Goal: Task Accomplishment & Management: Use online tool/utility

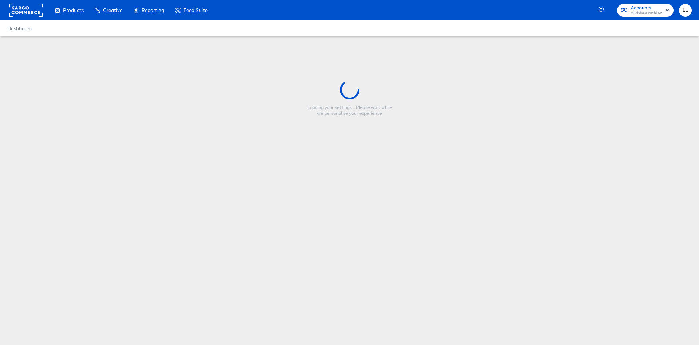
type input "TKM UK - New - FY26 - Single - 9x16"
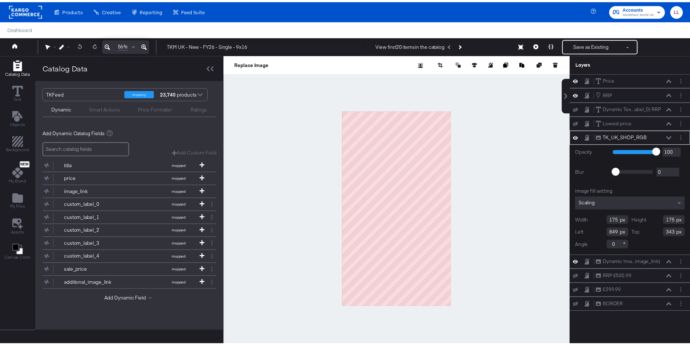
scroll to position [19, 0]
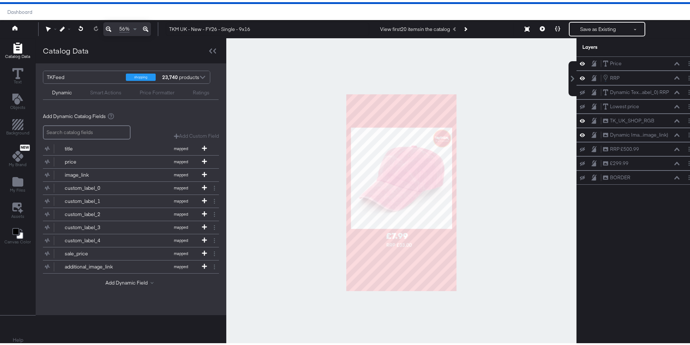
click at [480, 239] on div at bounding box center [401, 190] width 350 height 309
click at [592, 146] on icon at bounding box center [594, 147] width 5 height 6
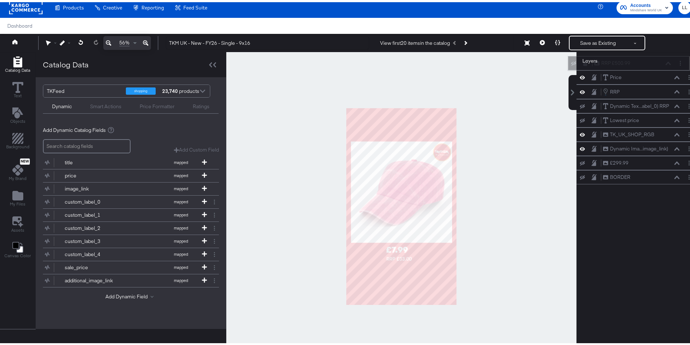
scroll to position [0, 0]
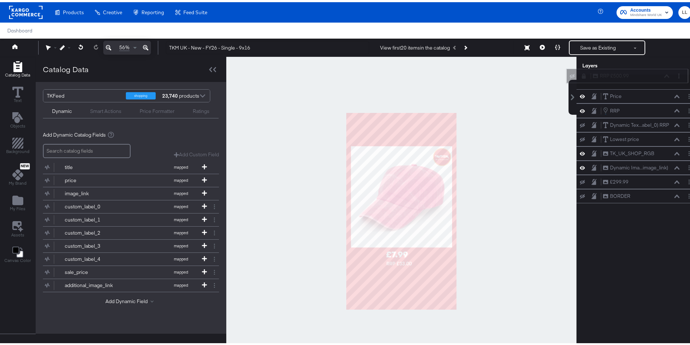
drag, startPoint x: 619, startPoint y: 148, endPoint x: 616, endPoint y: 72, distance: 76.5
click at [616, 72] on div "RRP £500.99 RRP £500.99" at bounding box center [631, 74] width 77 height 8
click at [580, 83] on div "RRP £500.99 RRP £500.99" at bounding box center [638, 80] width 116 height 8
click at [580, 79] on icon at bounding box center [582, 80] width 5 height 5
click at [580, 79] on icon at bounding box center [582, 80] width 5 height 6
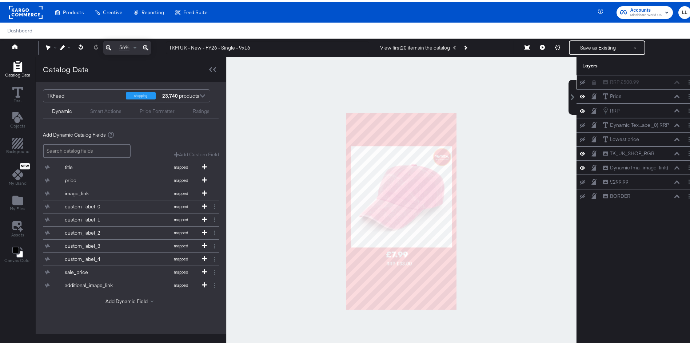
click at [580, 79] on icon at bounding box center [582, 80] width 5 height 5
click at [580, 79] on icon at bounding box center [582, 80] width 5 height 6
click at [580, 79] on icon at bounding box center [582, 80] width 5 height 5
click at [580, 79] on icon at bounding box center [582, 80] width 5 height 6
click at [580, 110] on icon at bounding box center [582, 109] width 5 height 6
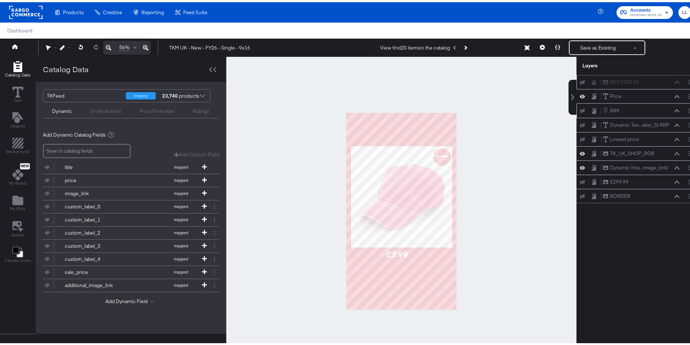
click at [580, 110] on icon at bounding box center [582, 108] width 5 height 5
click at [577, 84] on div "RRP £500.99 RRP £500.99" at bounding box center [638, 80] width 122 height 14
click at [580, 83] on div "RRP £500.99 RRP £500.99" at bounding box center [638, 80] width 116 height 8
click at [580, 81] on icon at bounding box center [582, 80] width 5 height 5
click at [610, 80] on div "RRP £500.99 RRP £500.99" at bounding box center [641, 80] width 77 height 8
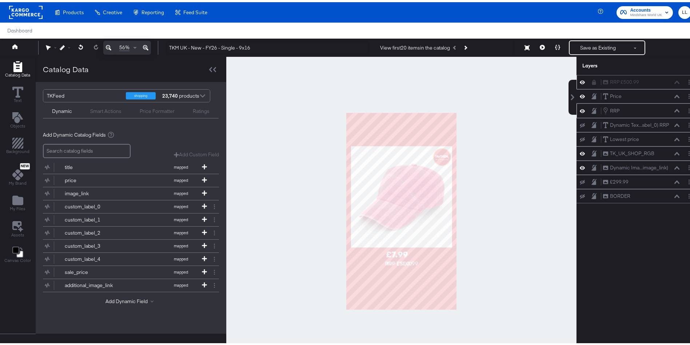
click at [592, 82] on icon at bounding box center [594, 80] width 4 height 5
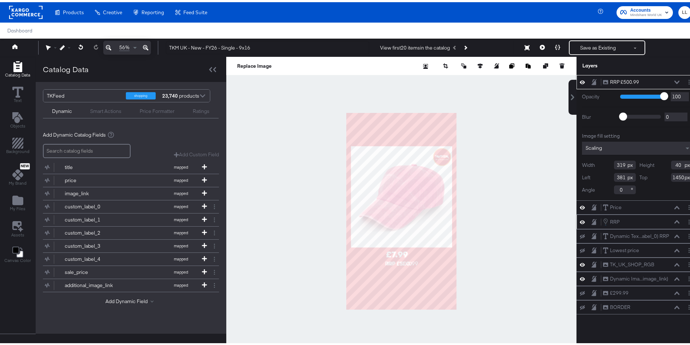
click at [611, 219] on button "RRP RRP" at bounding box center [611, 219] width 17 height 8
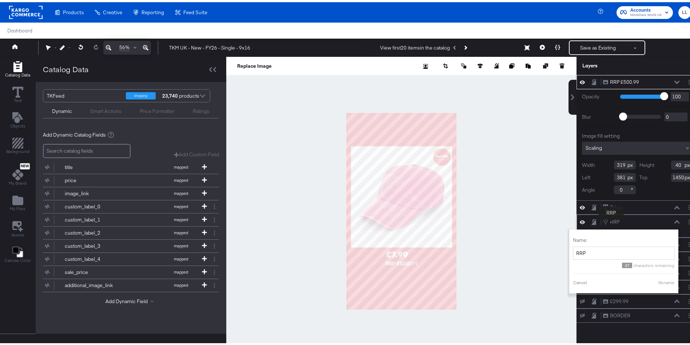
click at [611, 219] on button "RRP RRP" at bounding box center [611, 219] width 17 height 8
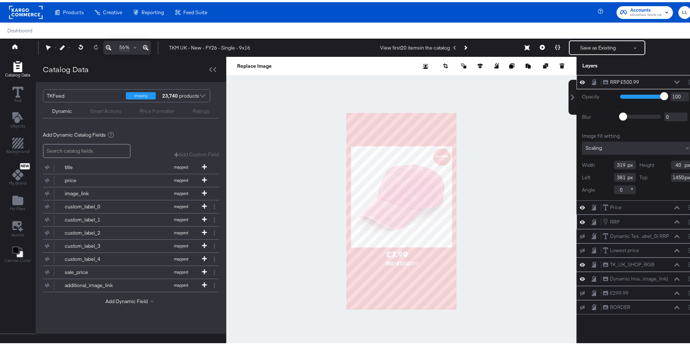
click at [672, 218] on div "RRP RRP" at bounding box center [643, 219] width 81 height 8
click at [675, 220] on icon at bounding box center [677, 219] width 5 height 3
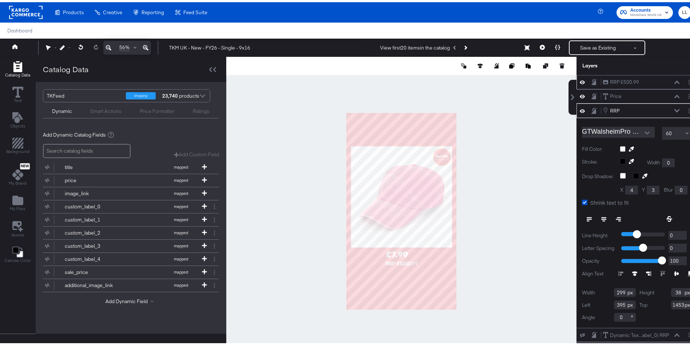
click at [675, 78] on icon at bounding box center [677, 80] width 5 height 4
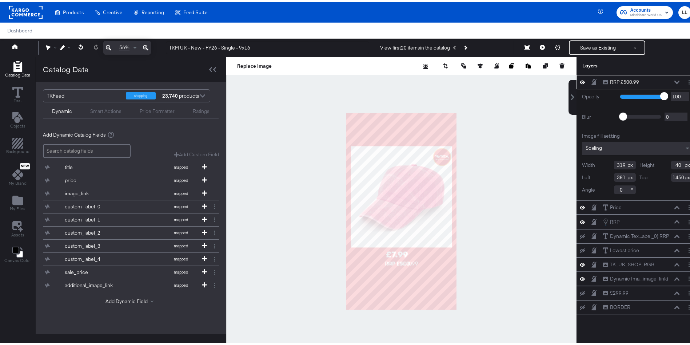
click at [675, 79] on icon at bounding box center [677, 80] width 5 height 4
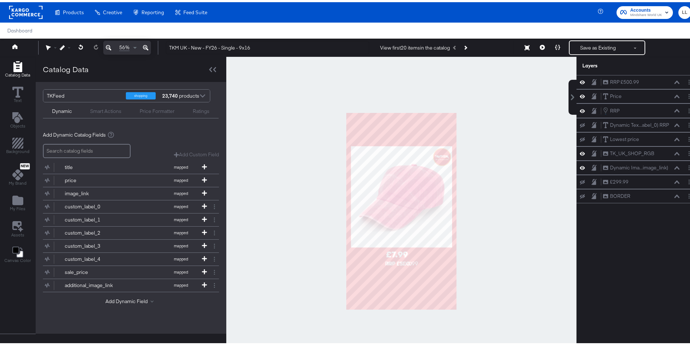
click at [580, 82] on icon at bounding box center [582, 80] width 5 height 6
click at [580, 81] on icon at bounding box center [582, 80] width 5 height 5
click at [580, 81] on icon at bounding box center [582, 80] width 5 height 6
click at [580, 81] on icon at bounding box center [582, 80] width 5 height 5
click at [580, 81] on icon at bounding box center [582, 80] width 5 height 6
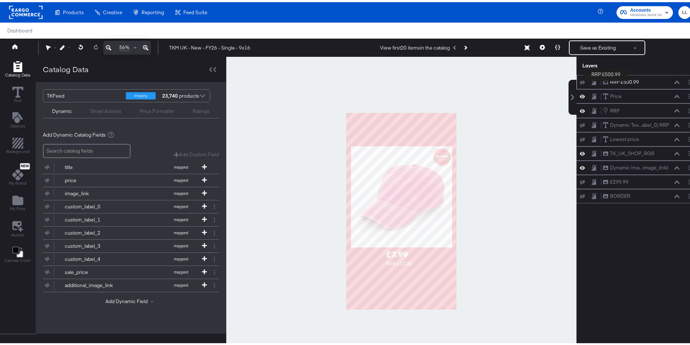
click at [610, 80] on div "RRP £500.99" at bounding box center [624, 79] width 29 height 7
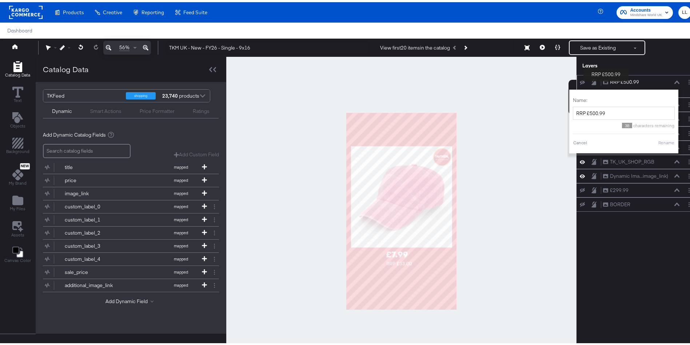
click at [610, 80] on div "RRP £500.99" at bounding box center [624, 79] width 29 height 7
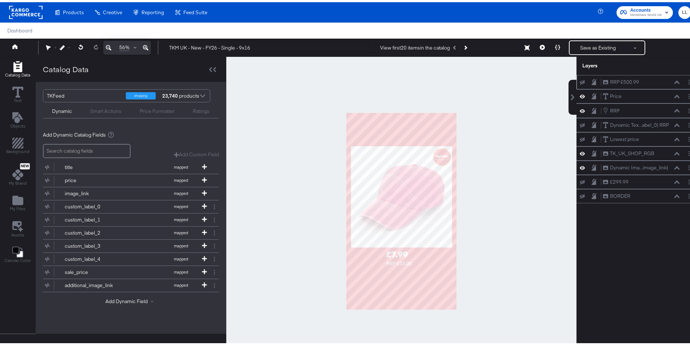
click at [668, 82] on div "RRP £500.99 RRP £500.99" at bounding box center [641, 80] width 77 height 8
click at [675, 79] on icon at bounding box center [677, 80] width 5 height 4
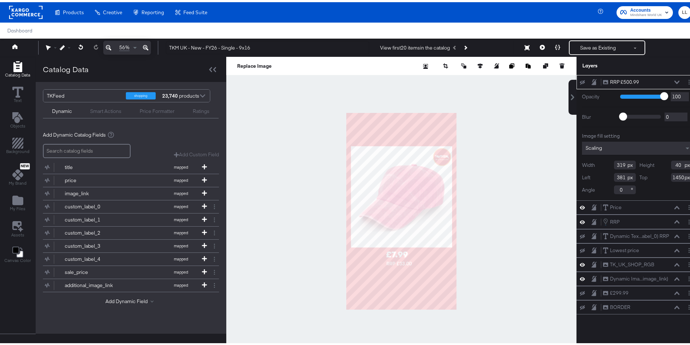
click at [675, 79] on icon at bounding box center [677, 80] width 5 height 4
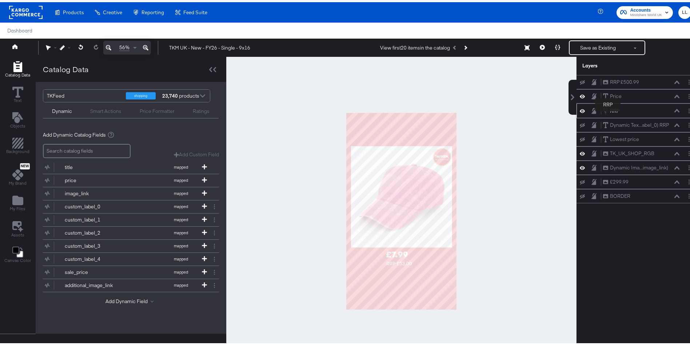
click at [610, 110] on div "RRP" at bounding box center [614, 108] width 9 height 7
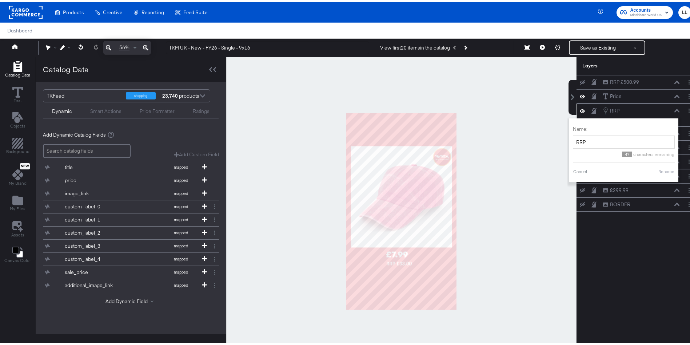
click at [632, 110] on div "RRP RRP" at bounding box center [641, 108] width 77 height 8
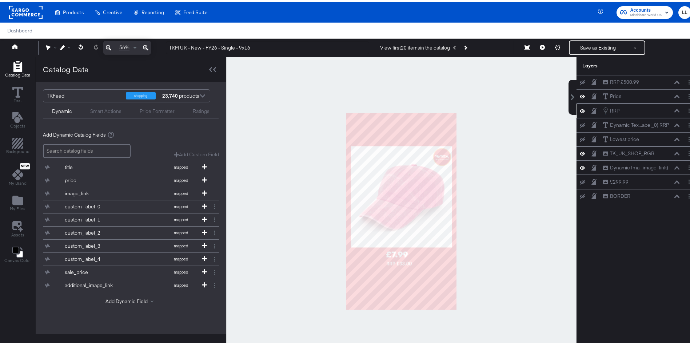
click at [675, 109] on icon at bounding box center [677, 109] width 5 height 4
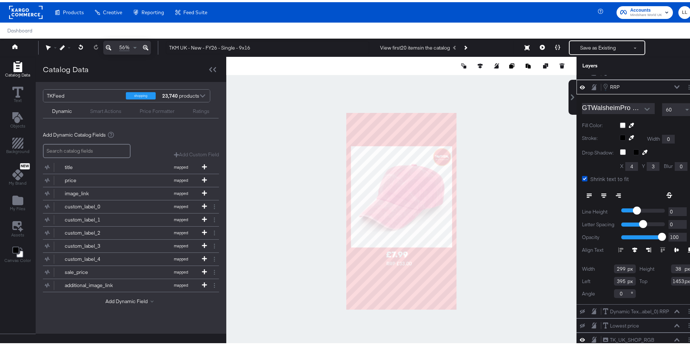
scroll to position [24, 0]
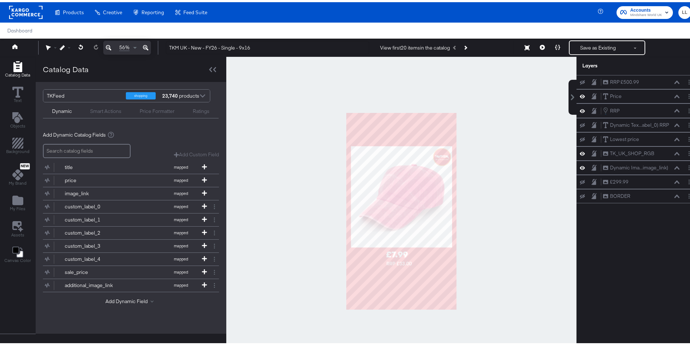
click at [454, 268] on div at bounding box center [401, 209] width 350 height 309
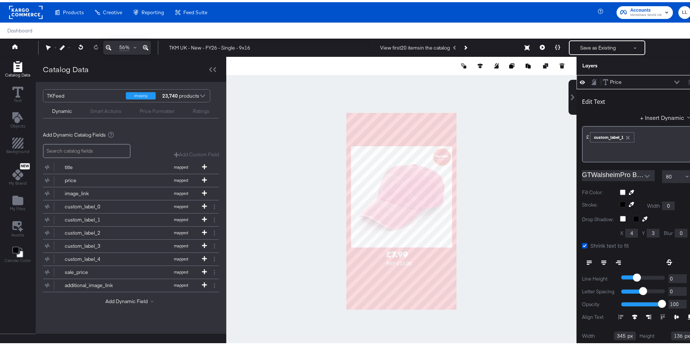
scroll to position [0, 0]
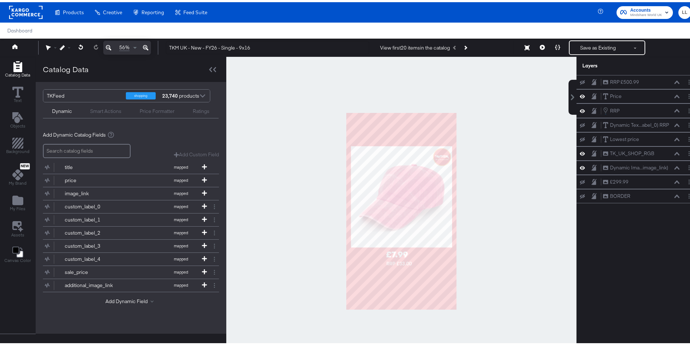
drag, startPoint x: 527, startPoint y: 238, endPoint x: 551, endPoint y: 179, distance: 64.1
click at [551, 179] on div at bounding box center [401, 209] width 350 height 309
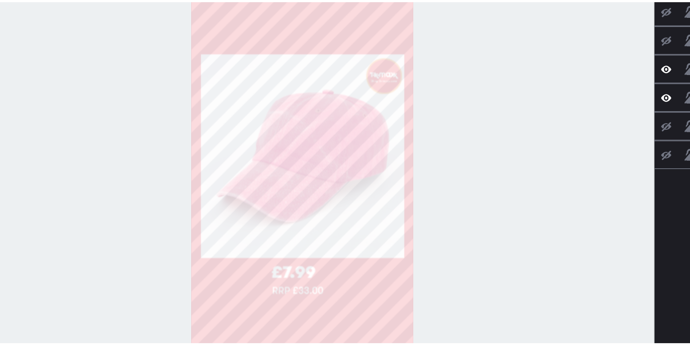
click at [493, 263] on div at bounding box center [401, 209] width 350 height 309
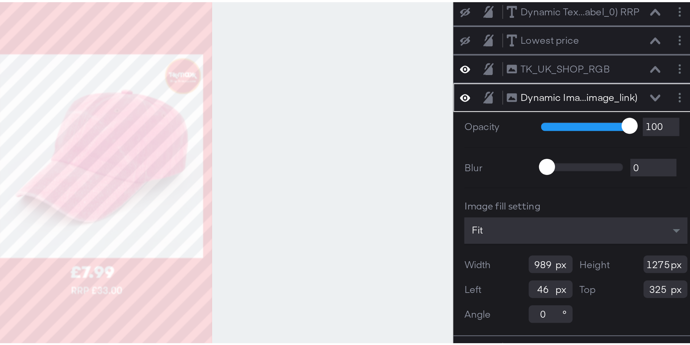
click at [550, 263] on div at bounding box center [401, 209] width 350 height 309
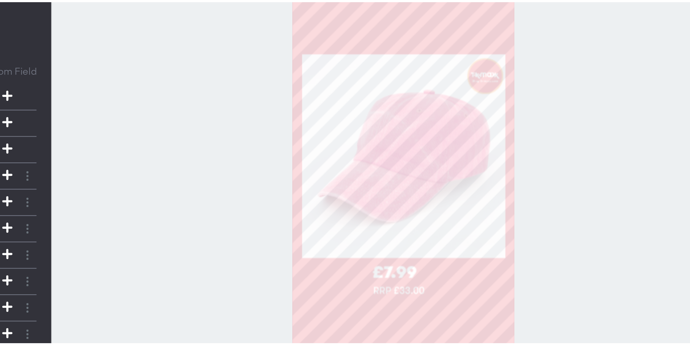
click at [479, 228] on div at bounding box center [401, 209] width 350 height 309
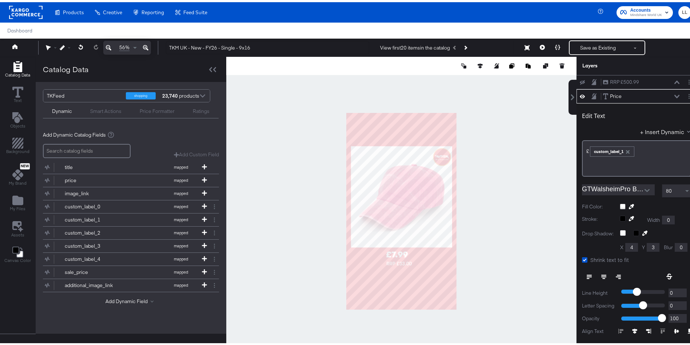
scroll to position [14, 0]
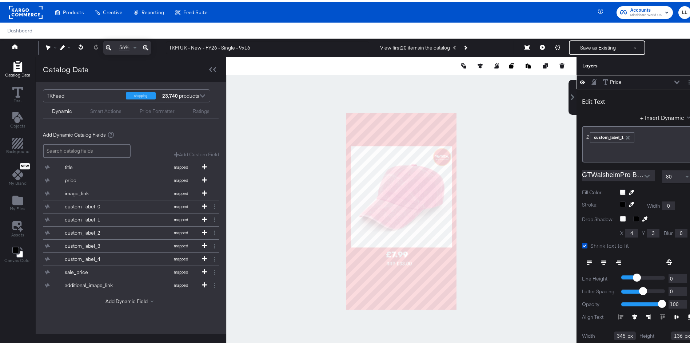
click at [674, 80] on button at bounding box center [677, 80] width 6 height 4
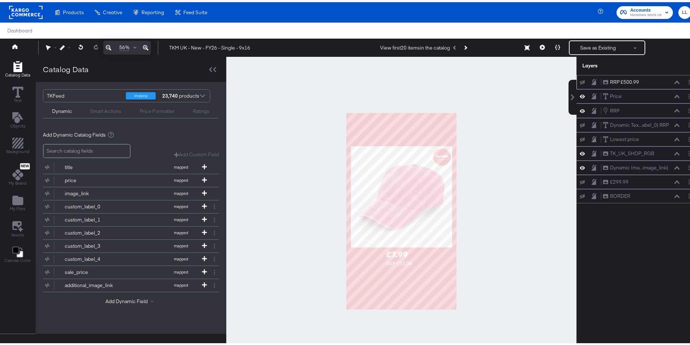
click at [612, 82] on div "RRP £500.99" at bounding box center [624, 79] width 29 height 7
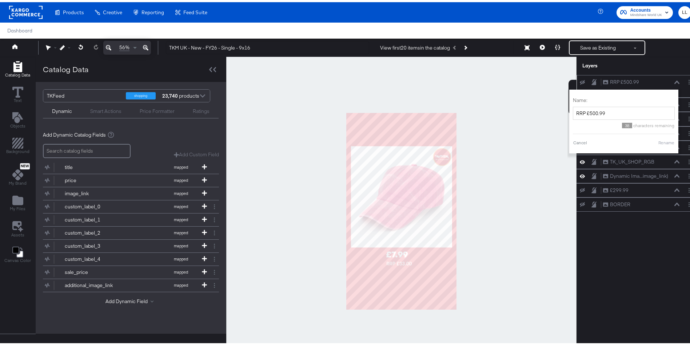
click at [657, 83] on div "RRP £500.99 RRP £500.99" at bounding box center [641, 80] width 77 height 8
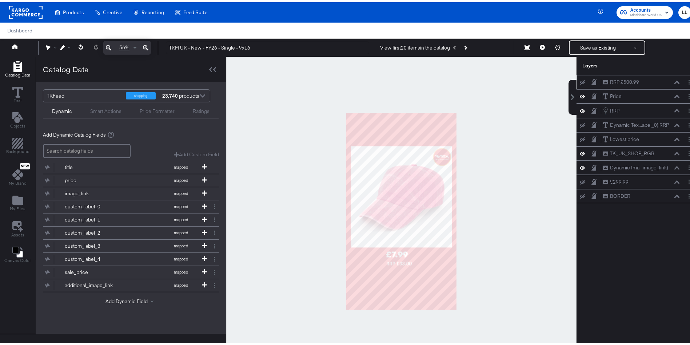
click at [657, 83] on div "RRP £500.99 RRP £500.99" at bounding box center [641, 80] width 77 height 8
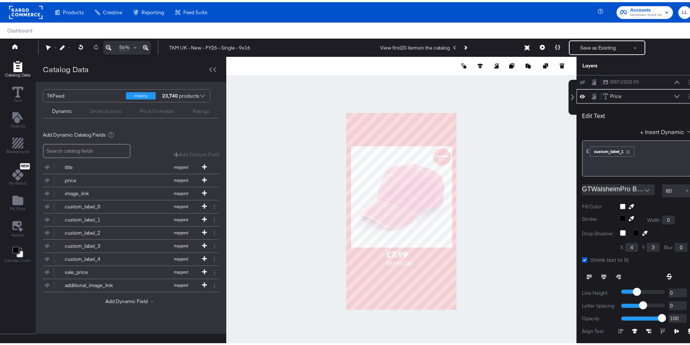
scroll to position [14, 0]
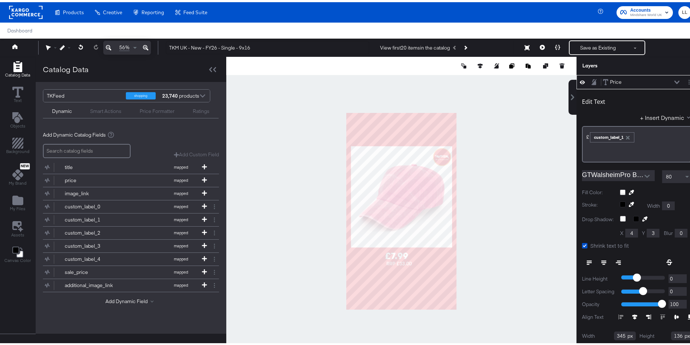
type input "363"
type input "148"
type input "381"
type input "1363"
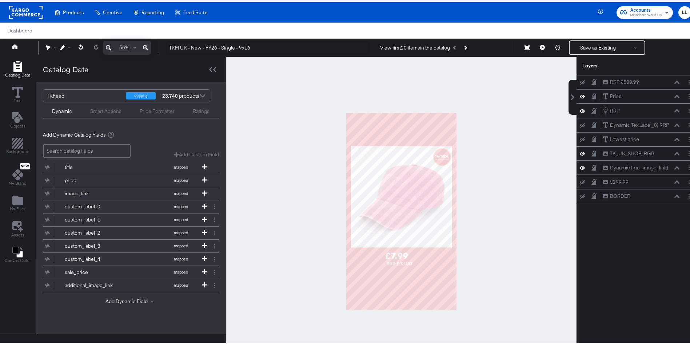
click at [479, 267] on div at bounding box center [401, 209] width 350 height 309
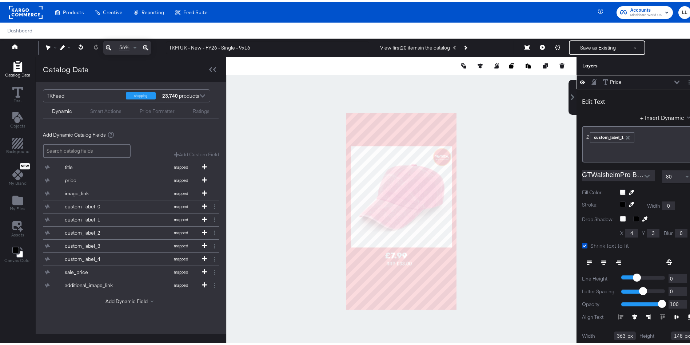
click at [580, 78] on icon at bounding box center [582, 80] width 5 height 6
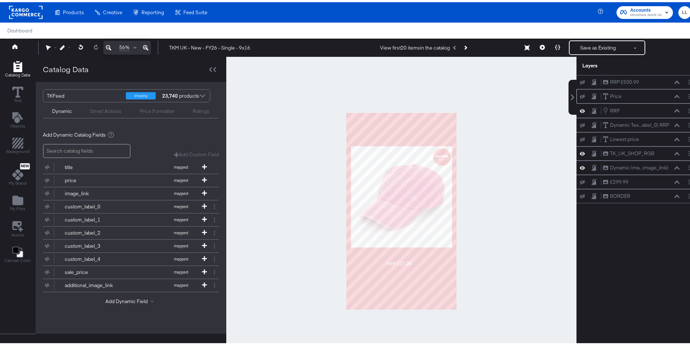
scroll to position [0, 0]
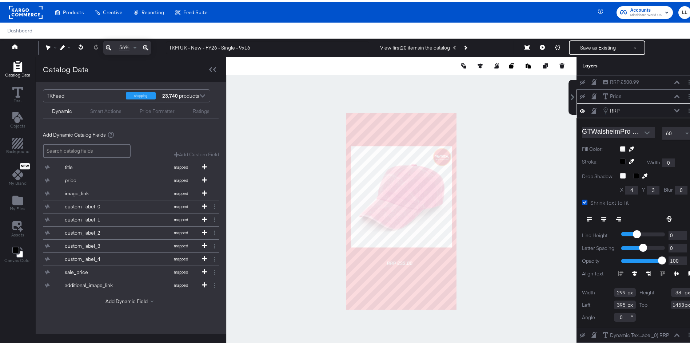
type input "401"
type input "1450"
click at [469, 262] on div at bounding box center [401, 209] width 350 height 309
click at [667, 128] on div "60" at bounding box center [678, 131] width 30 height 12
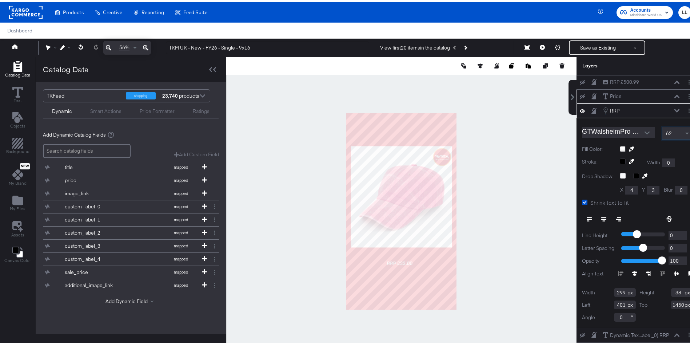
click at [517, 245] on div at bounding box center [401, 209] width 350 height 309
click at [684, 132] on span at bounding box center [688, 131] width 9 height 12
click at [686, 130] on span at bounding box center [688, 131] width 4 height 3
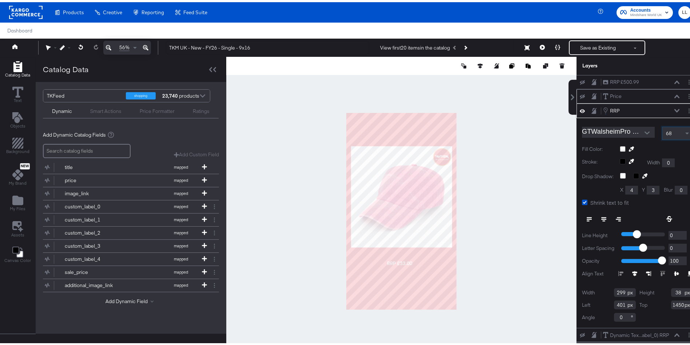
click at [675, 107] on icon at bounding box center [677, 109] width 5 height 4
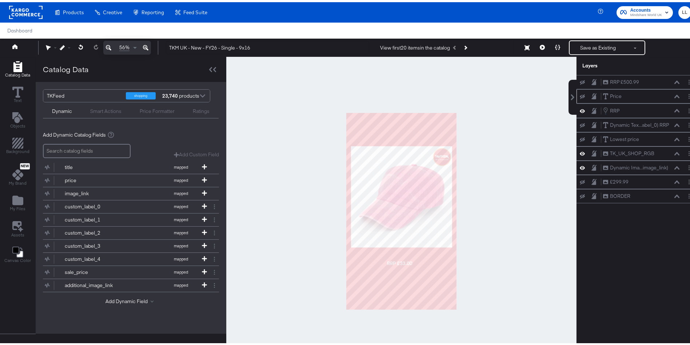
click at [580, 81] on icon at bounding box center [582, 80] width 5 height 5
click at [580, 81] on icon at bounding box center [582, 80] width 5 height 4
click at [580, 81] on icon at bounding box center [582, 80] width 5 height 5
click at [580, 81] on icon at bounding box center [582, 80] width 5 height 4
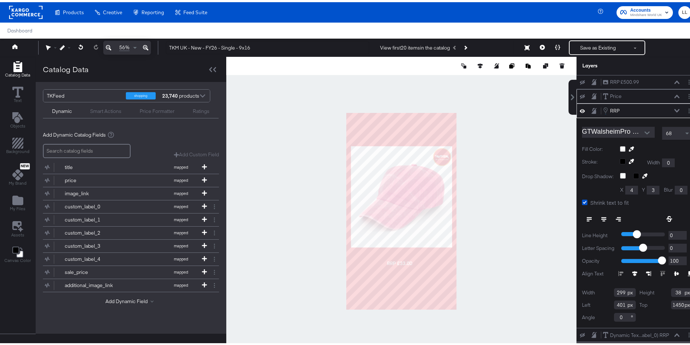
click at [678, 128] on div "GTWalsheimPro Medium 68 Fill Color: Stroke: Width 0 Drop Shadow: X 4 Y 3 Blur 0…" at bounding box center [638, 221] width 122 height 210
click at [684, 129] on span at bounding box center [688, 131] width 9 height 12
type input "323"
type input "42"
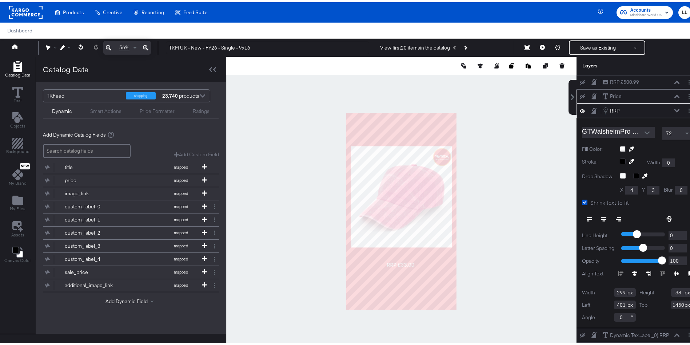
type input "1463"
type input "364"
type input "47"
type input "359"
type input "1450"
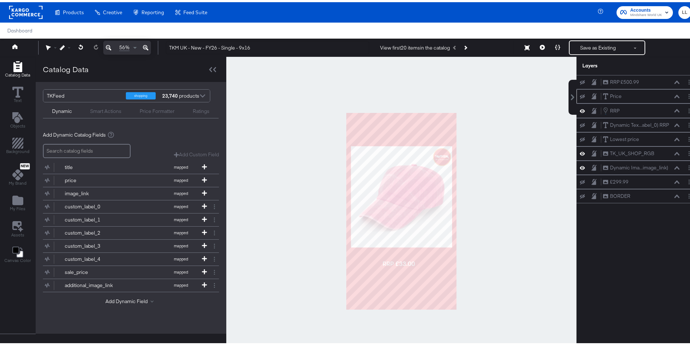
click at [477, 253] on div at bounding box center [401, 209] width 350 height 309
click at [580, 83] on div "RRP £500.99 RRP £500.99" at bounding box center [638, 80] width 116 height 8
click at [580, 82] on icon at bounding box center [582, 80] width 5 height 5
click at [580, 82] on icon at bounding box center [582, 80] width 5 height 6
click at [686, 79] on button "Layer Options" at bounding box center [690, 80] width 8 height 8
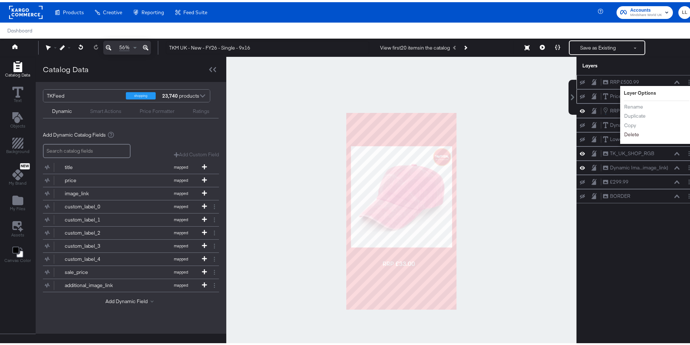
click at [624, 131] on button "Delete" at bounding box center [632, 132] width 16 height 8
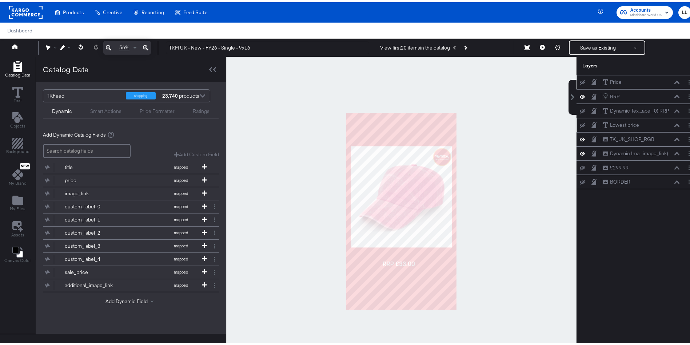
click at [580, 124] on icon at bounding box center [582, 122] width 5 height 5
click at [580, 124] on icon at bounding box center [582, 123] width 5 height 6
drag, startPoint x: 626, startPoint y: 121, endPoint x: 625, endPoint y: 80, distance: 40.8
click at [625, 80] on div "Price Price RRP RRP Dynamic Tex...abel_0) RRP Dynamic Text (custom_label_0) RRP…" at bounding box center [638, 130] width 122 height 114
click at [592, 125] on icon at bounding box center [594, 123] width 5 height 6
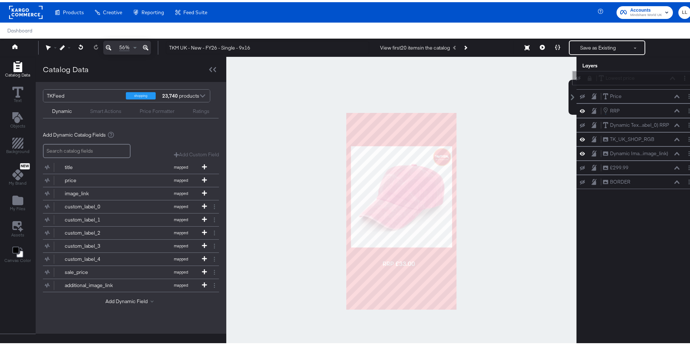
drag, startPoint x: 615, startPoint y: 125, endPoint x: 619, endPoint y: 73, distance: 52.2
click at [619, 73] on div "Lowest price Lowest price" at bounding box center [637, 76] width 77 height 8
click at [619, 73] on div "Lowest price Lowest price" at bounding box center [638, 80] width 122 height 14
click at [592, 79] on icon at bounding box center [594, 80] width 5 height 5
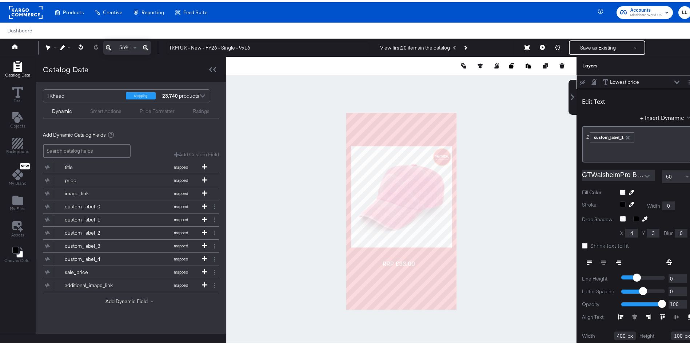
click at [592, 79] on icon at bounding box center [594, 80] width 5 height 6
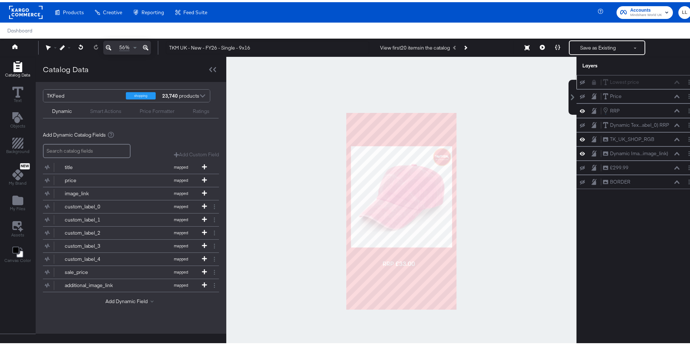
click at [592, 79] on icon at bounding box center [594, 80] width 5 height 5
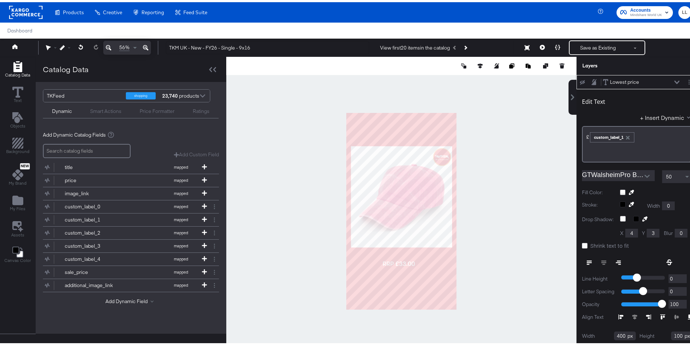
click at [592, 79] on icon at bounding box center [594, 80] width 5 height 6
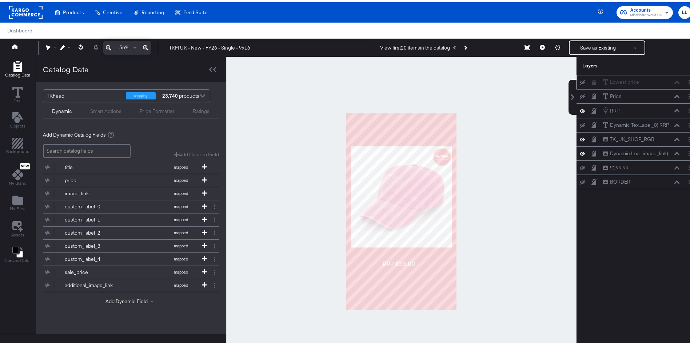
click at [580, 82] on div at bounding box center [585, 80] width 10 height 6
click at [580, 82] on button at bounding box center [583, 80] width 6 height 6
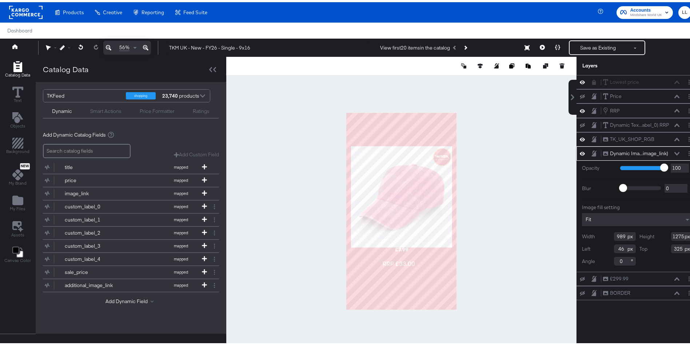
click at [591, 82] on button at bounding box center [594, 80] width 6 height 6
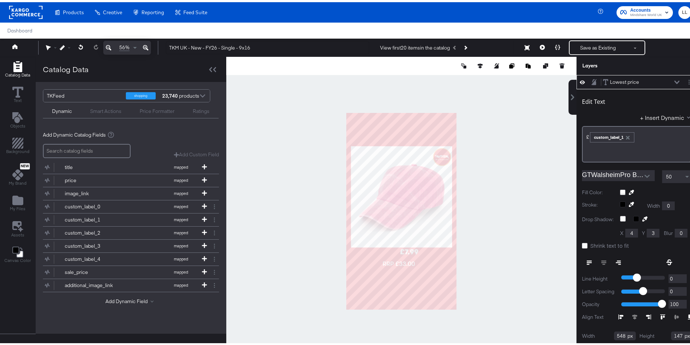
type input "548"
type input "147"
click at [684, 176] on span at bounding box center [688, 174] width 9 height 12
click at [675, 78] on icon at bounding box center [677, 80] width 5 height 4
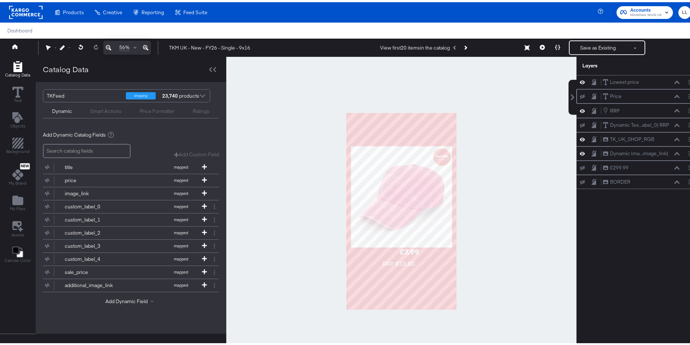
click at [580, 95] on icon at bounding box center [582, 94] width 5 height 5
click at [580, 95] on icon at bounding box center [582, 94] width 5 height 6
click at [674, 78] on button at bounding box center [677, 80] width 6 height 4
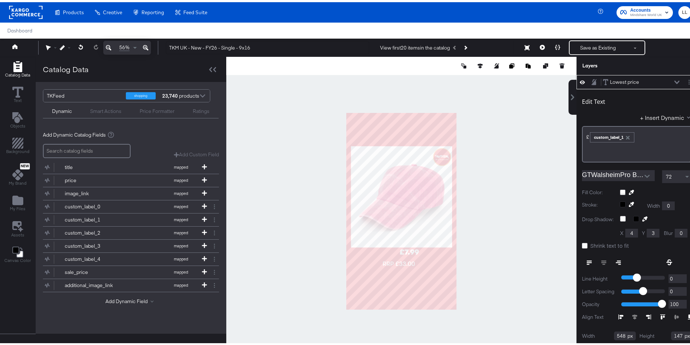
click at [666, 169] on div "72" at bounding box center [678, 174] width 30 height 12
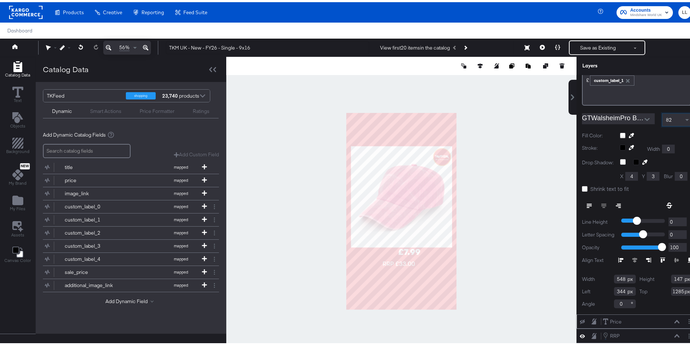
scroll to position [0, 0]
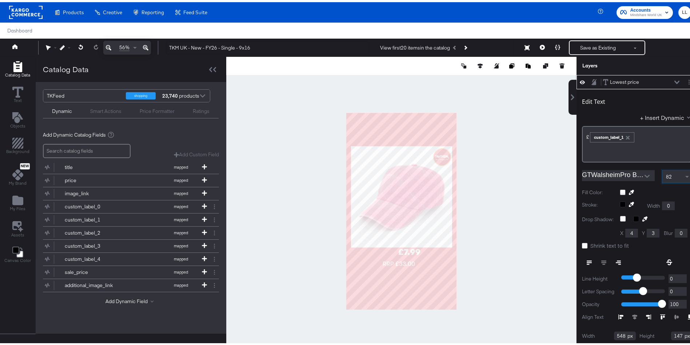
click at [675, 79] on icon at bounding box center [677, 79] width 5 height 3
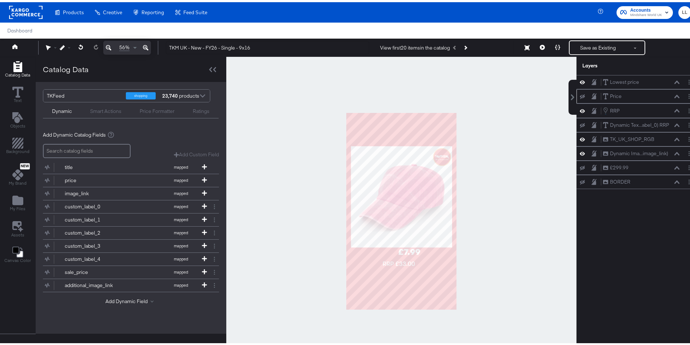
click at [580, 94] on icon at bounding box center [582, 94] width 5 height 5
click at [580, 94] on icon at bounding box center [582, 94] width 5 height 6
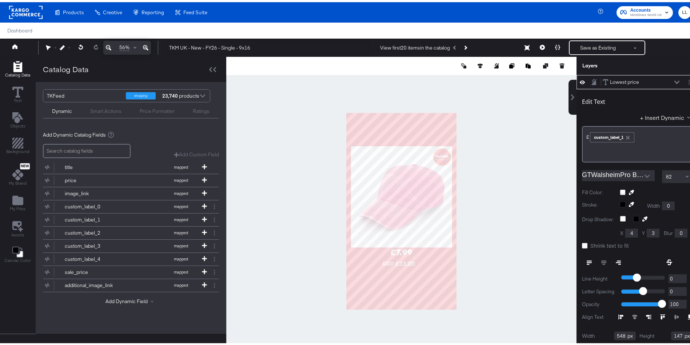
type input "267"
type input "1305"
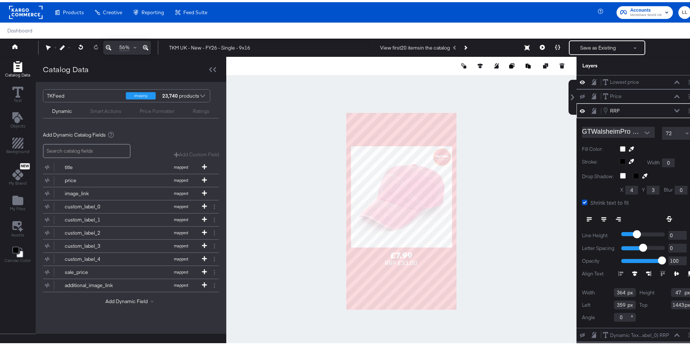
type input "380"
click at [488, 245] on div at bounding box center [401, 209] width 350 height 309
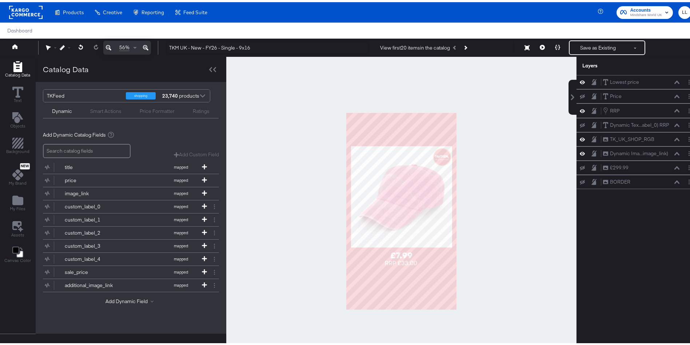
click at [206, 94] on div at bounding box center [202, 94] width 11 height 13
click at [628, 156] on div "Dynamic Ima...image_link) Dynamic Image (image_link)" at bounding box center [638, 151] width 122 height 14
click at [639, 152] on div "Dynamic Ima...image_link)" at bounding box center [639, 151] width 58 height 7
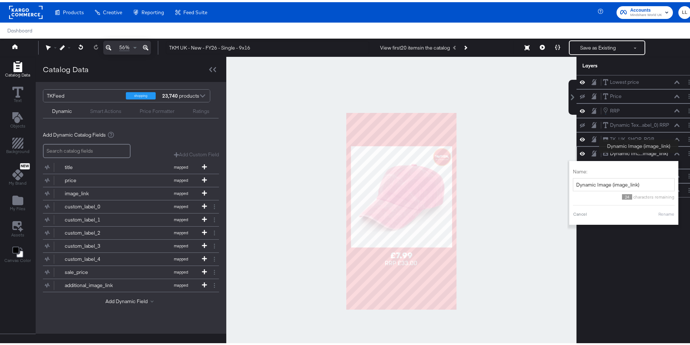
click at [639, 152] on div "Dynamic Ima...image_link)" at bounding box center [639, 151] width 58 height 7
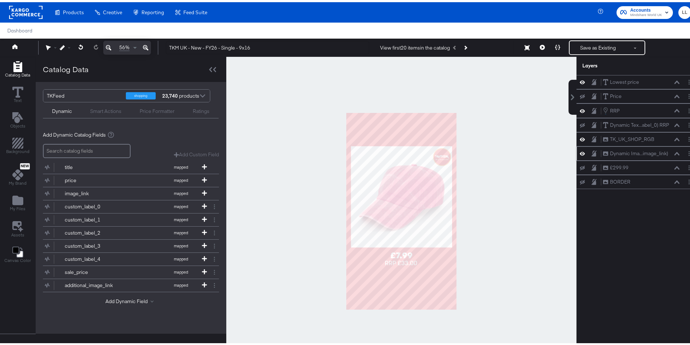
click at [675, 153] on icon at bounding box center [677, 152] width 5 height 4
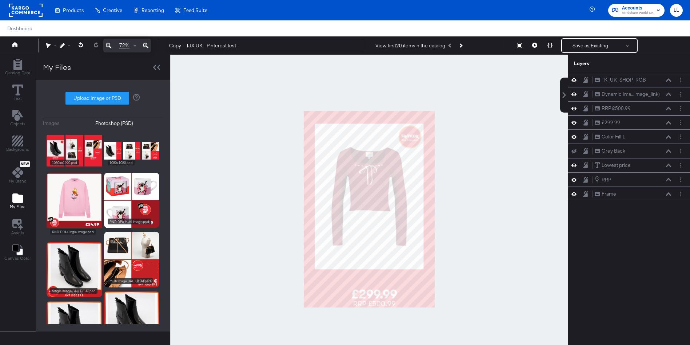
scroll to position [18, 0]
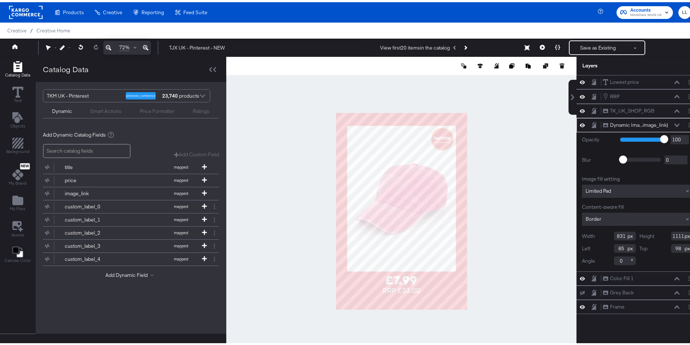
click at [512, 158] on div at bounding box center [401, 209] width 350 height 309
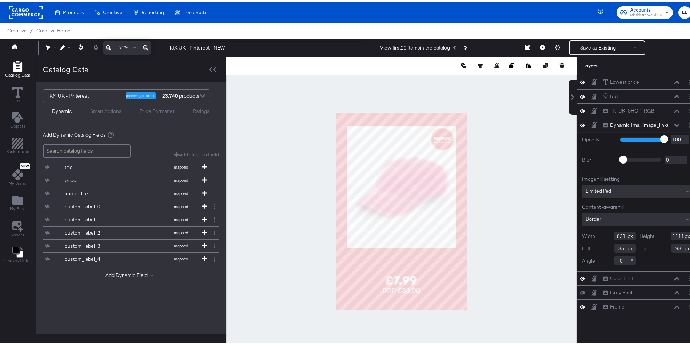
type input "932"
type input "877"
click at [616, 235] on input "831" at bounding box center [625, 233] width 22 height 9
drag, startPoint x: 617, startPoint y: 237, endPoint x: 590, endPoint y: 232, distance: 27.3
click at [590, 232] on div "Width 831" at bounding box center [609, 233] width 54 height 9
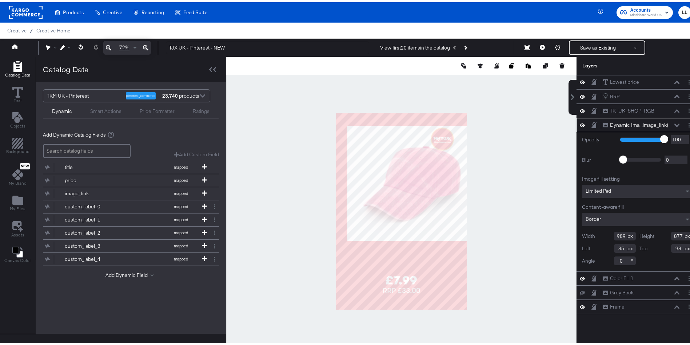
type input "989"
type input "11"
drag, startPoint x: 616, startPoint y: 232, endPoint x: 611, endPoint y: 232, distance: 4.7
click at [614, 232] on input "989" at bounding box center [625, 233] width 22 height 9
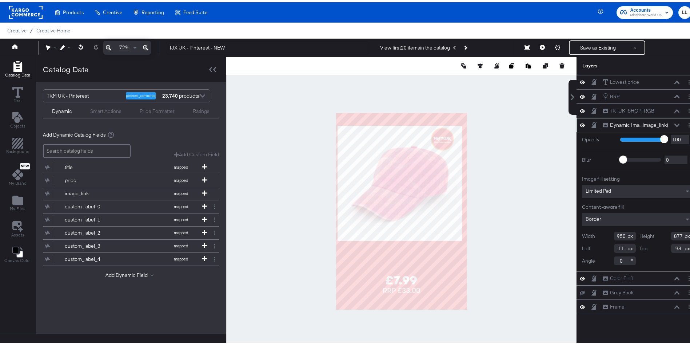
type input "950"
type input "25"
click at [614, 232] on input "950" at bounding box center [625, 233] width 22 height 9
type input "920"
type input "40"
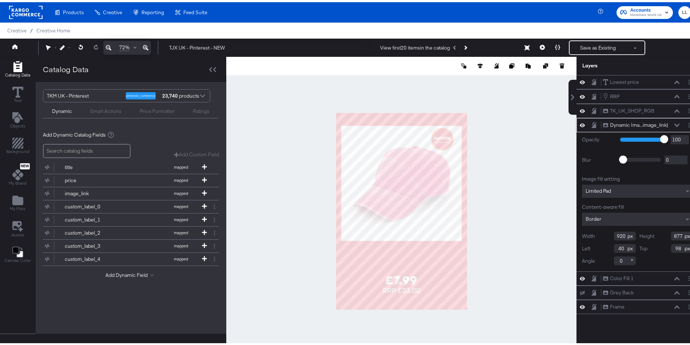
click at [615, 234] on input "920" at bounding box center [625, 233] width 22 height 9
type input "900"
type input "50"
type input "96"
drag, startPoint x: 674, startPoint y: 234, endPoint x: 640, endPoint y: 233, distance: 34.3
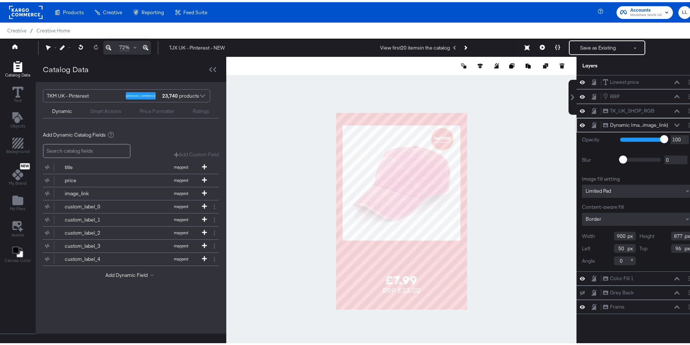
click at [640, 233] on div "Height 877" at bounding box center [667, 233] width 54 height 9
type input "900"
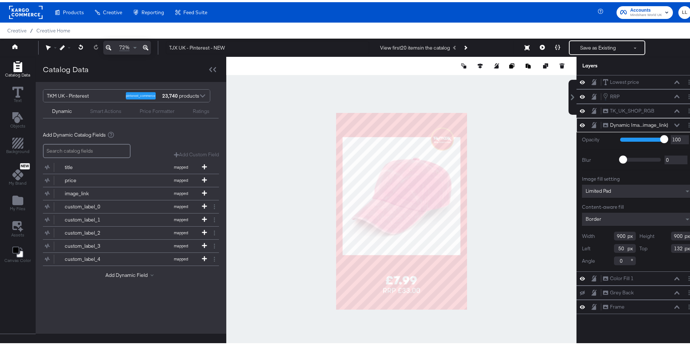
type input "184"
click at [509, 187] on div at bounding box center [401, 209] width 350 height 309
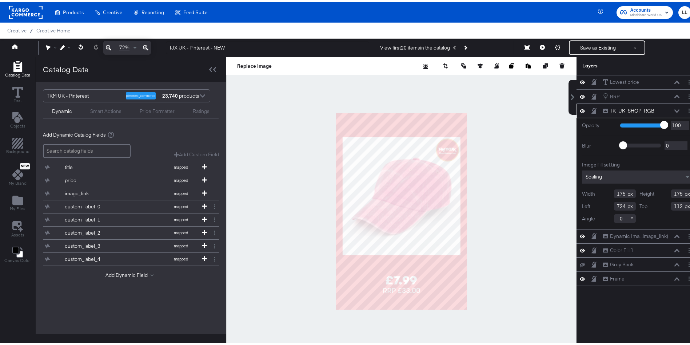
type input "763"
type input "196"
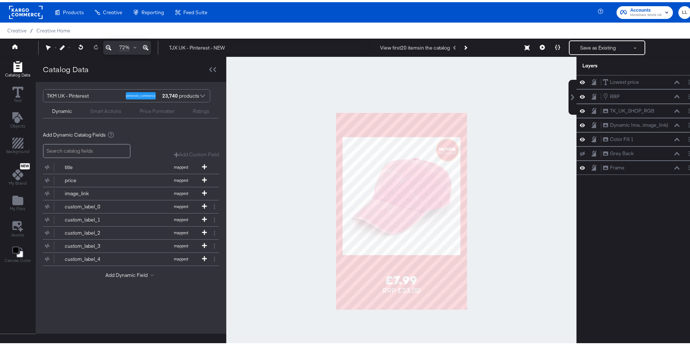
click at [519, 164] on div at bounding box center [401, 209] width 350 height 309
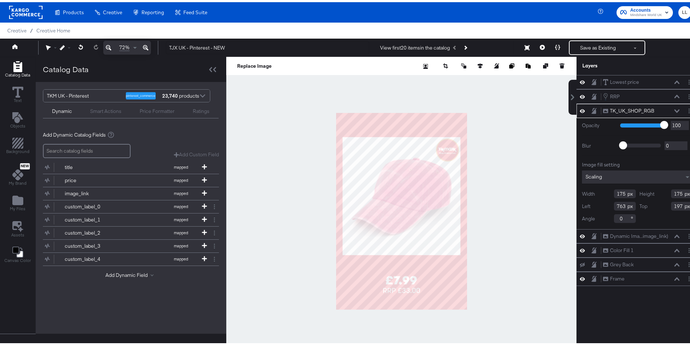
type input "197"
type input "764"
click at [524, 152] on div at bounding box center [401, 209] width 350 height 309
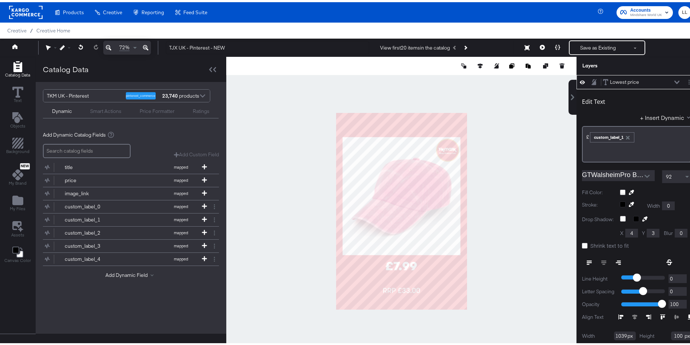
type input "1119"
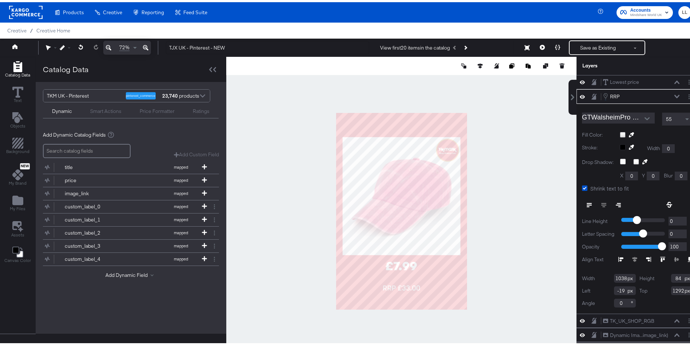
type input "1291"
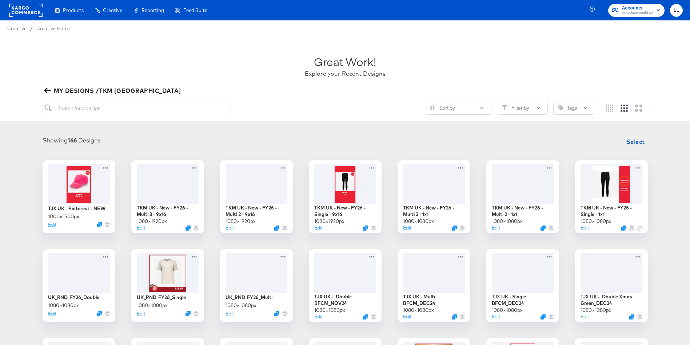
scroll to position [14, 0]
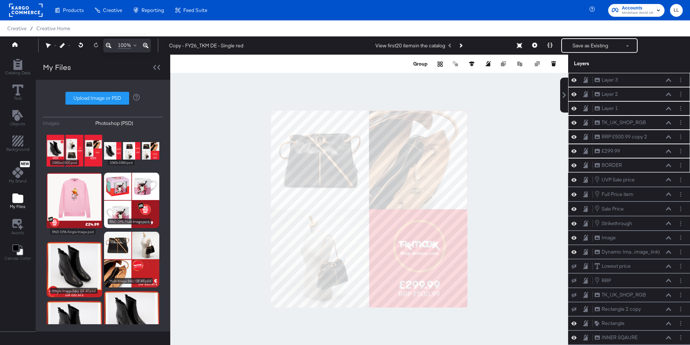
scroll to position [19, 0]
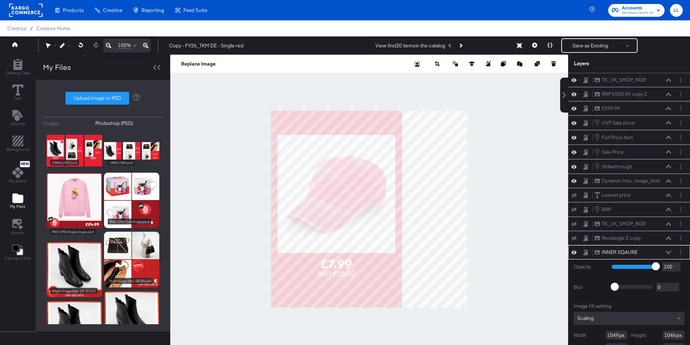
scroll to position [19, 0]
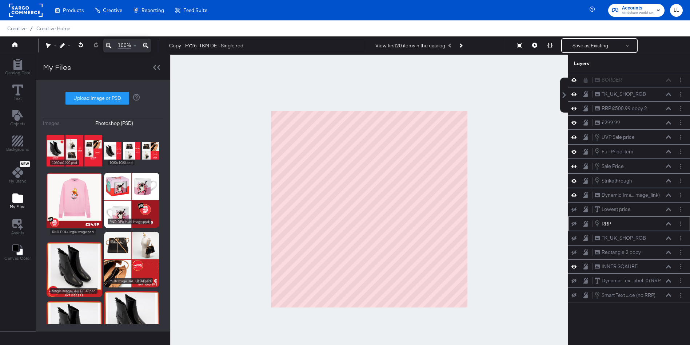
scroll to position [19, 0]
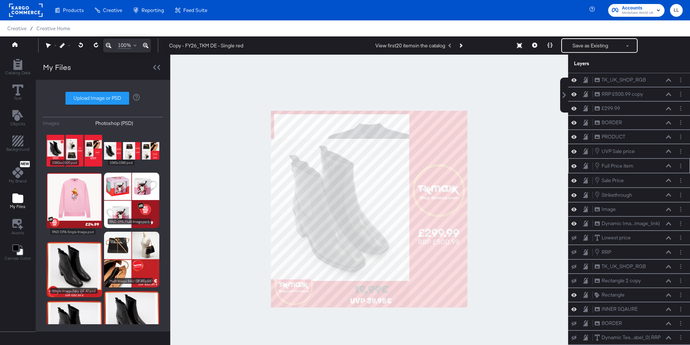
scroll to position [19, 0]
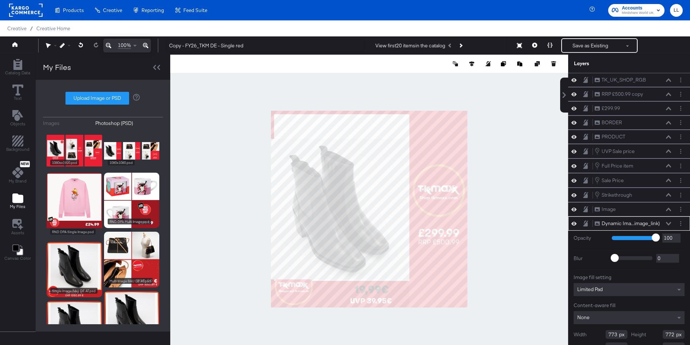
scroll to position [19, 0]
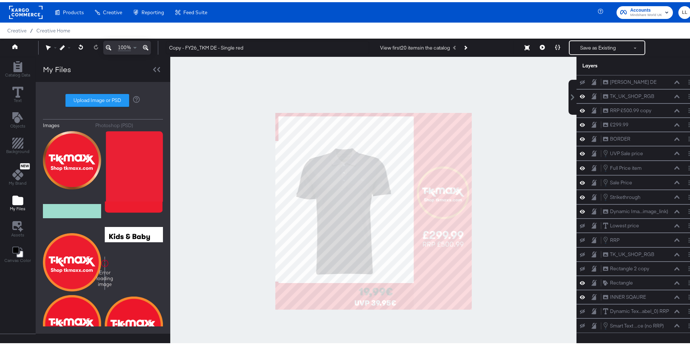
click at [686, 95] on button "Layer Options" at bounding box center [690, 94] width 8 height 8
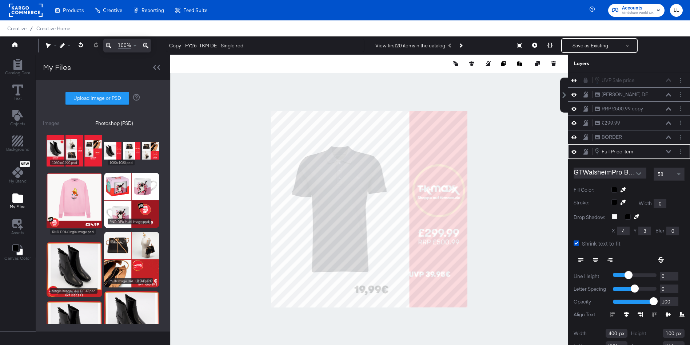
scroll to position [1, 0]
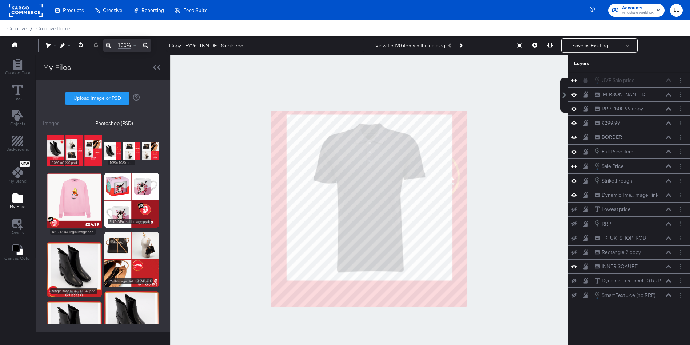
scroll to position [1, 0]
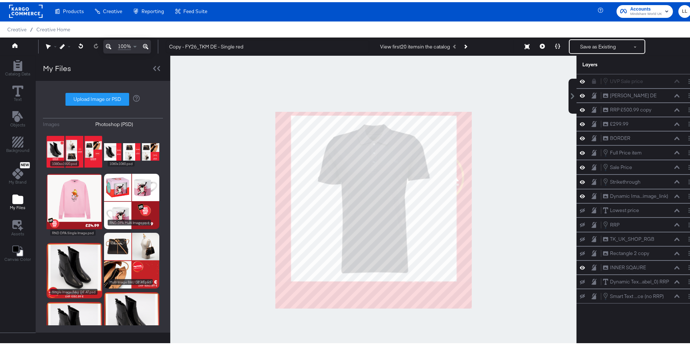
scroll to position [1, 0]
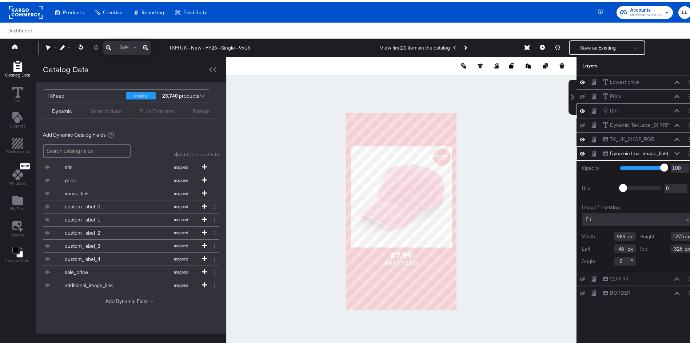
click at [615, 109] on div "RRP RRP" at bounding box center [641, 108] width 77 height 8
click at [675, 110] on icon at bounding box center [677, 109] width 5 height 4
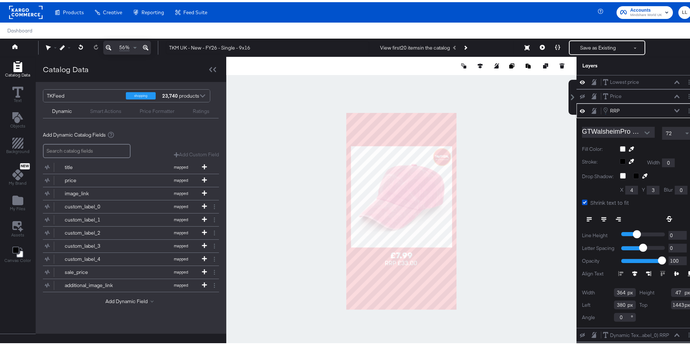
click at [621, 130] on input "GTWalsheimPro Medium" at bounding box center [613, 129] width 62 height 11
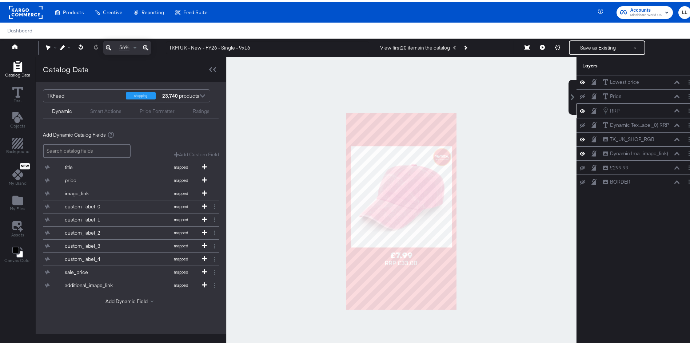
click at [675, 110] on icon at bounding box center [677, 109] width 5 height 4
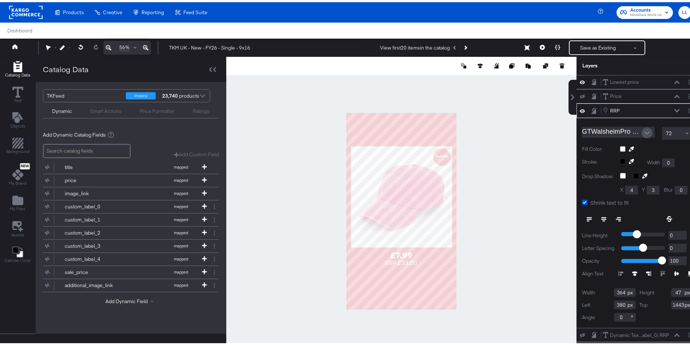
click at [645, 129] on icon "Open" at bounding box center [647, 130] width 5 height 5
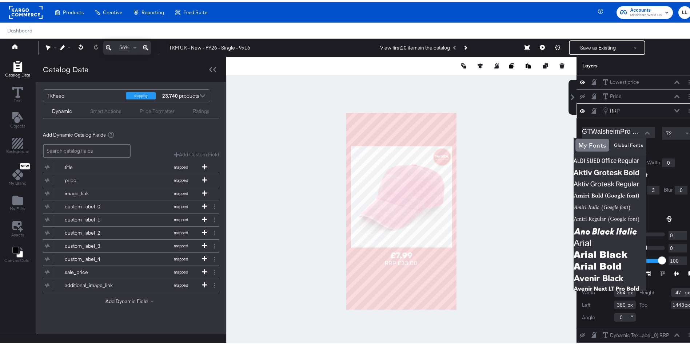
click at [497, 184] on div at bounding box center [401, 209] width 350 height 309
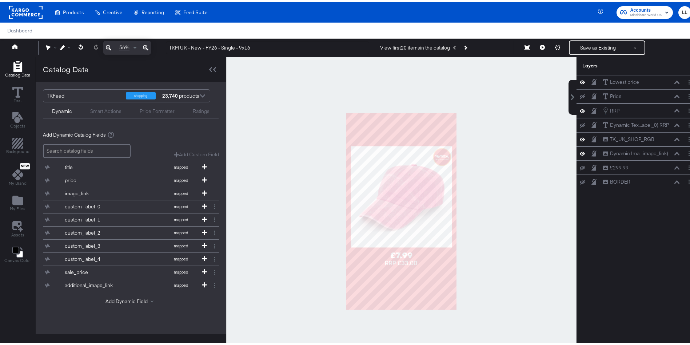
click at [0, 0] on div "Manage all your created Overlay Designs." at bounding box center [0, 0] width 0 height 0
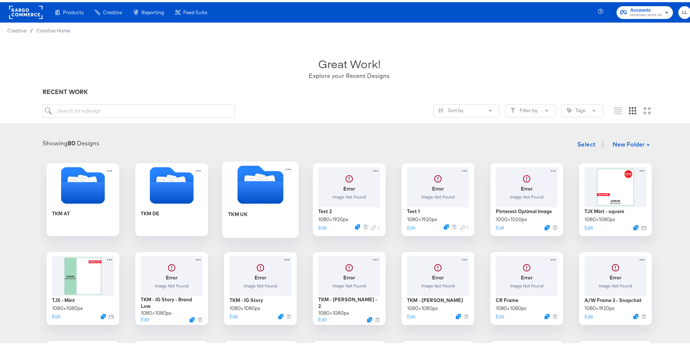
click at [252, 207] on div "TKM UK" at bounding box center [260, 217] width 65 height 28
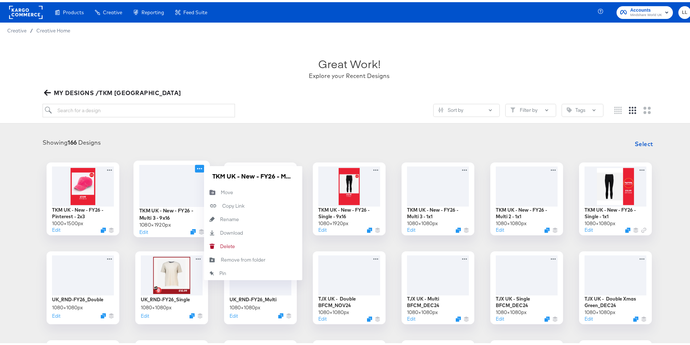
click at [195, 166] on icon at bounding box center [199, 166] width 9 height 8
click at [265, 145] on div "Showing 166 Designs Select" at bounding box center [349, 141] width 684 height 15
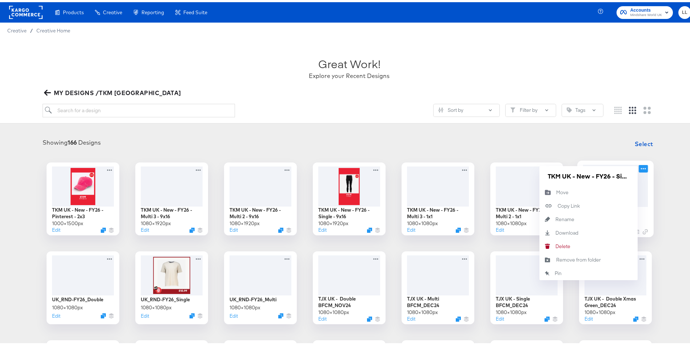
click at [640, 168] on icon at bounding box center [643, 166] width 9 height 8
click at [572, 220] on button "Rename Rename" at bounding box center [589, 216] width 98 height 13
click at [574, 174] on input "TKM UK - New - FY26 - Single - 1x1" at bounding box center [588, 173] width 87 height 15
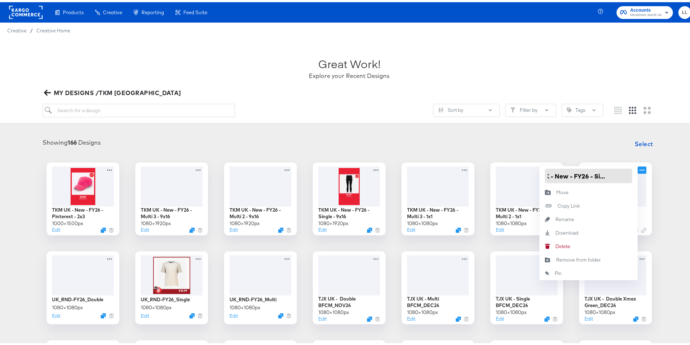
click at [574, 174] on input "TKM UK - New - FY26 - Single - 1x1" at bounding box center [588, 173] width 87 height 15
click at [670, 167] on div "TKM UK - New - FY26 - Pinterest - 2x3 1000 × 1500 px Edit TKM UK - New - FY26 -…" at bounding box center [349, 329] width 684 height 339
